Goal: Information Seeking & Learning: Learn about a topic

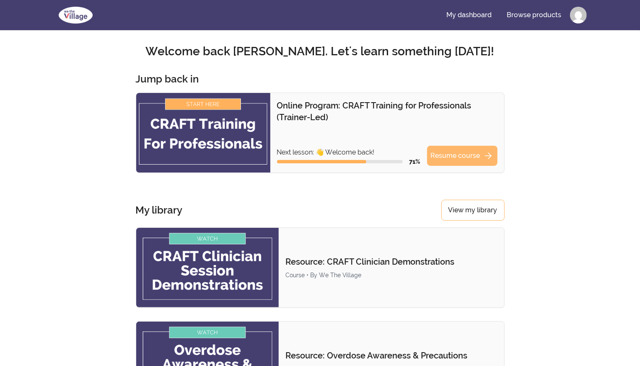
click at [450, 161] on link "Resume course arrow_forward" at bounding box center [462, 156] width 70 height 20
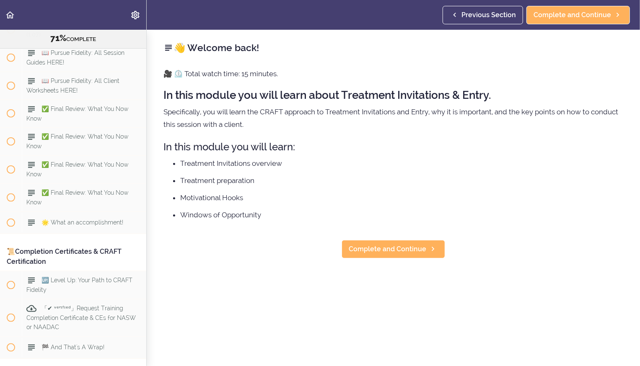
scroll to position [5437, 0]
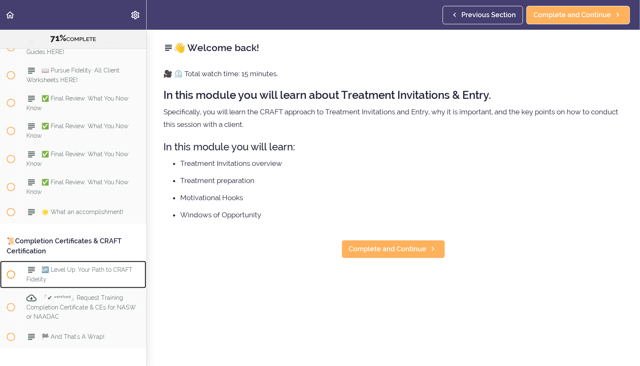
click at [58, 261] on div "🆙 Level Up: Your Path to CRAFT Fidelity" at bounding box center [84, 275] width 124 height 28
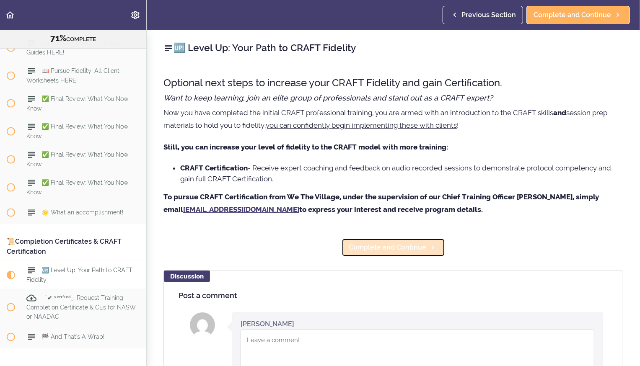
click at [386, 248] on span "Complete and Continue" at bounding box center [386, 248] width 77 height 10
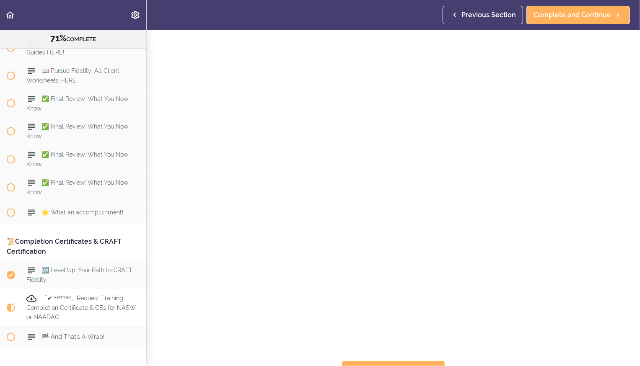
scroll to position [46, 0]
